Goal: Task Accomplishment & Management: Complete application form

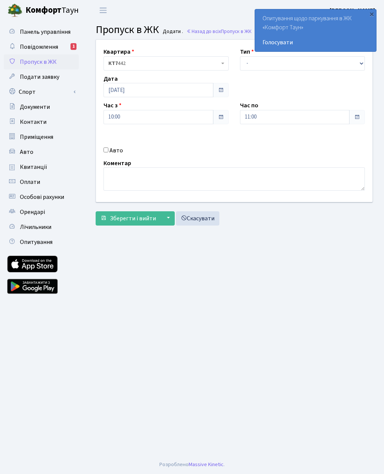
click at [111, 149] on label "Авто" at bounding box center [115, 149] width 13 height 9
click at [108, 149] on input "Авто" at bounding box center [105, 149] width 5 height 5
checkbox input "true"
click at [256, 67] on select "- Доставка Таксі Гості Сервіс" at bounding box center [302, 63] width 125 height 14
select select "3"
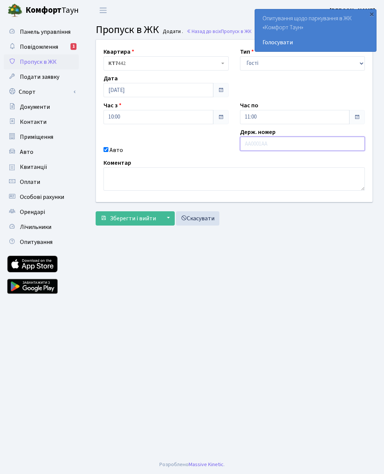
click at [253, 142] on input "text" at bounding box center [302, 143] width 125 height 14
click at [256, 145] on input "text" at bounding box center [302, 143] width 125 height 14
click at [282, 149] on input "Ас5657" at bounding box center [302, 143] width 125 height 14
click at [298, 143] on input "Ас5767" at bounding box center [302, 143] width 125 height 14
type input "Ас5767нн"
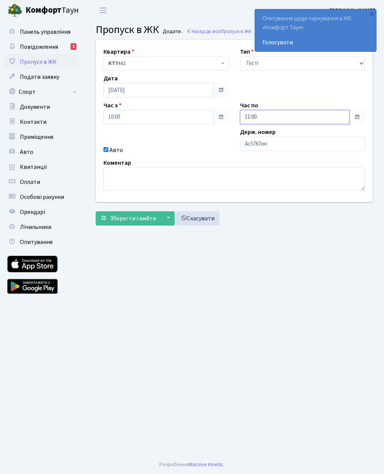
click at [259, 117] on input "11:00" at bounding box center [295, 117] width 110 height 14
click at [257, 144] on icon at bounding box center [260, 143] width 20 height 20
click at [258, 146] on icon at bounding box center [260, 143] width 20 height 20
click at [256, 147] on icon at bounding box center [260, 143] width 20 height 20
click at [254, 144] on icon at bounding box center [260, 143] width 20 height 20
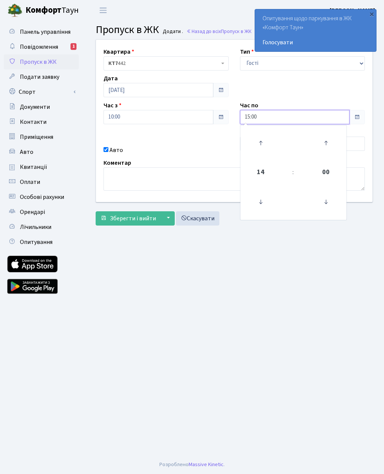
click at [255, 145] on icon at bounding box center [260, 143] width 20 height 20
click at [256, 145] on icon at bounding box center [260, 143] width 20 height 20
type input "17:00"
click at [202, 255] on main "Admin Пропуск в ЖК Додати Пропуск в ЖК Додати . Назад до всіх Пропуск в ЖК Квар…" at bounding box center [234, 238] width 300 height 434
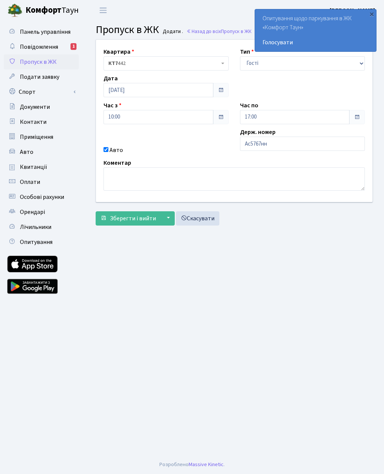
click at [129, 216] on span "Зберегти і вийти" at bounding box center [133, 218] width 46 height 8
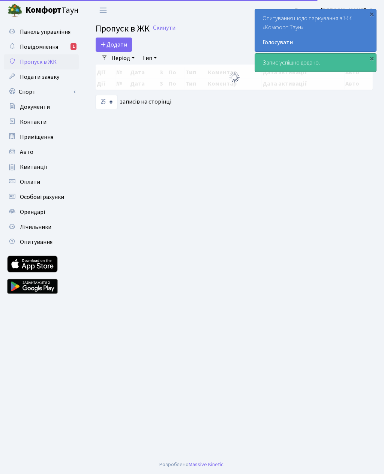
select select "25"
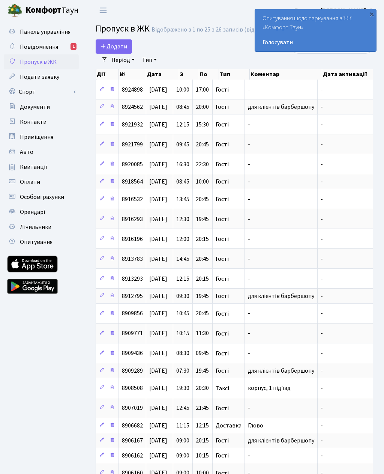
click at [112, 47] on span "Додати" at bounding box center [113, 46] width 27 height 8
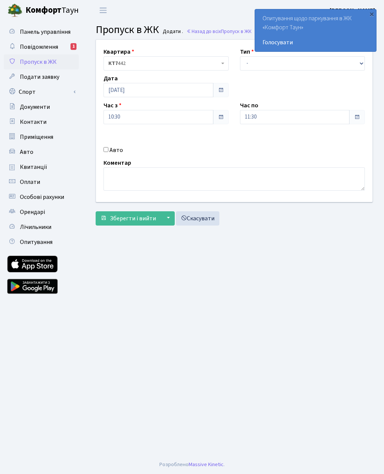
click at [103, 151] on input "Авто" at bounding box center [105, 149] width 5 height 5
checkbox input "true"
type input "Ка7677ам"
click at [256, 60] on select "- Доставка Таксі Гості Сервіс" at bounding box center [302, 63] width 125 height 14
select select "3"
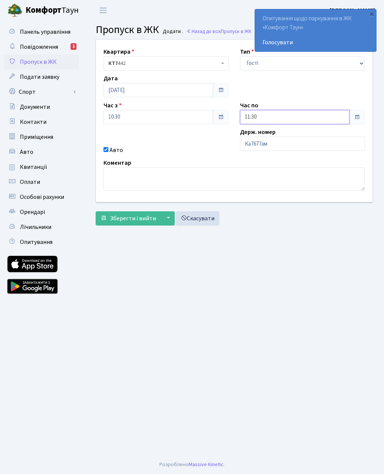
click at [257, 116] on input "11:30" at bounding box center [295, 117] width 110 height 14
click at [258, 139] on icon at bounding box center [260, 143] width 20 height 20
click at [259, 145] on icon at bounding box center [260, 143] width 20 height 20
click at [262, 137] on icon at bounding box center [260, 143] width 20 height 20
type input "14:30"
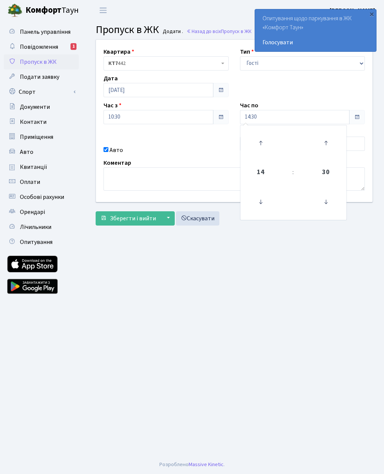
click at [220, 284] on main "Admin Пропуск в ЖК Додати Пропуск в ЖК Додати . Назад до всіх Пропуск в ЖК Квар…" at bounding box center [234, 238] width 300 height 434
click at [144, 214] on span "Зберегти і вийти" at bounding box center [133, 218] width 46 height 8
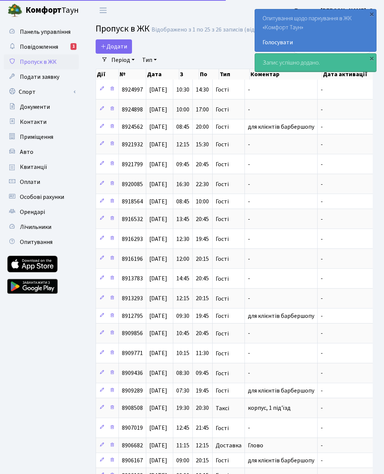
select select "25"
